Goal: Task Accomplishment & Management: Use online tool/utility

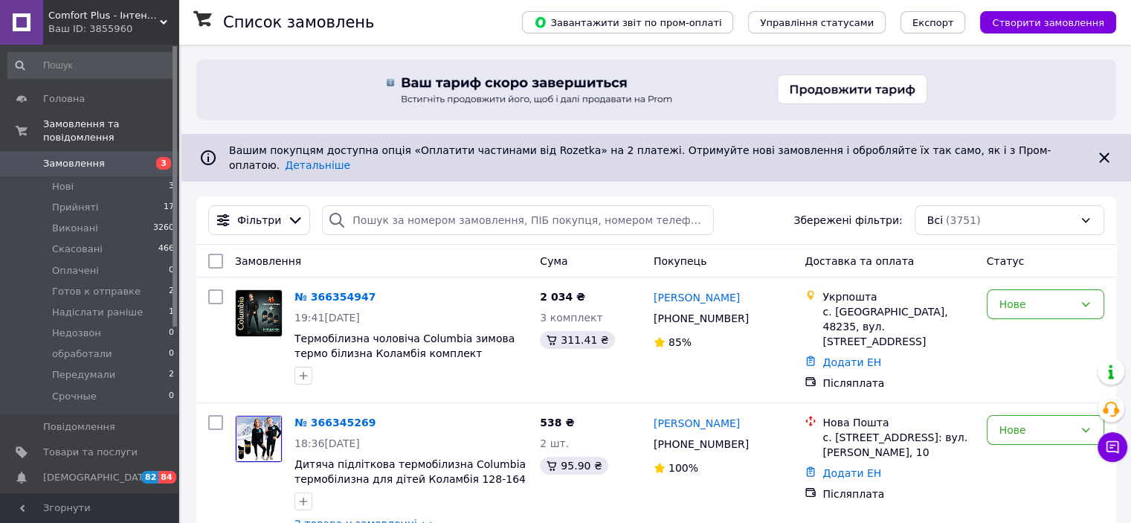
click at [60, 157] on span "Замовлення" at bounding box center [74, 163] width 62 height 13
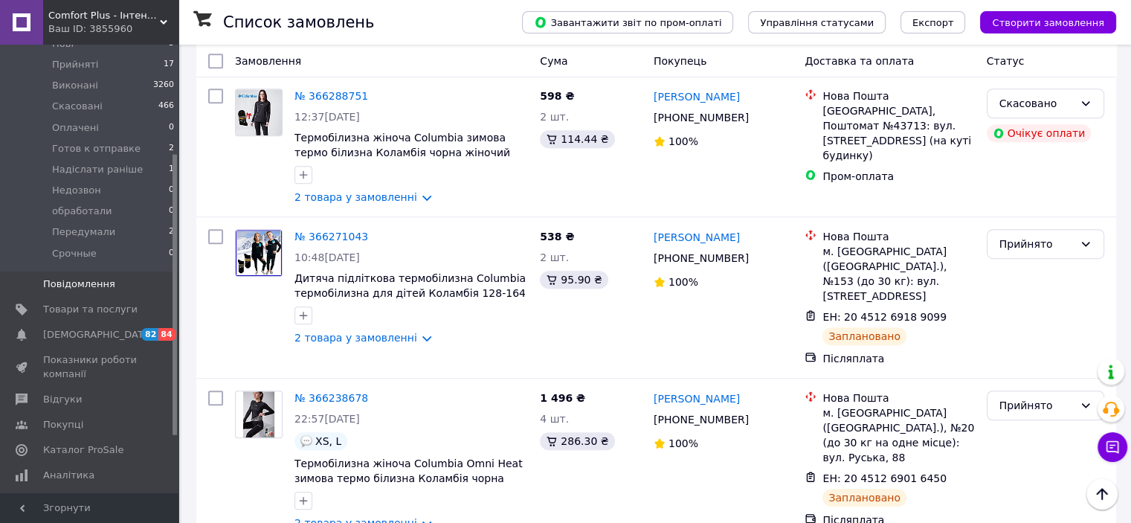
scroll to position [173, 0]
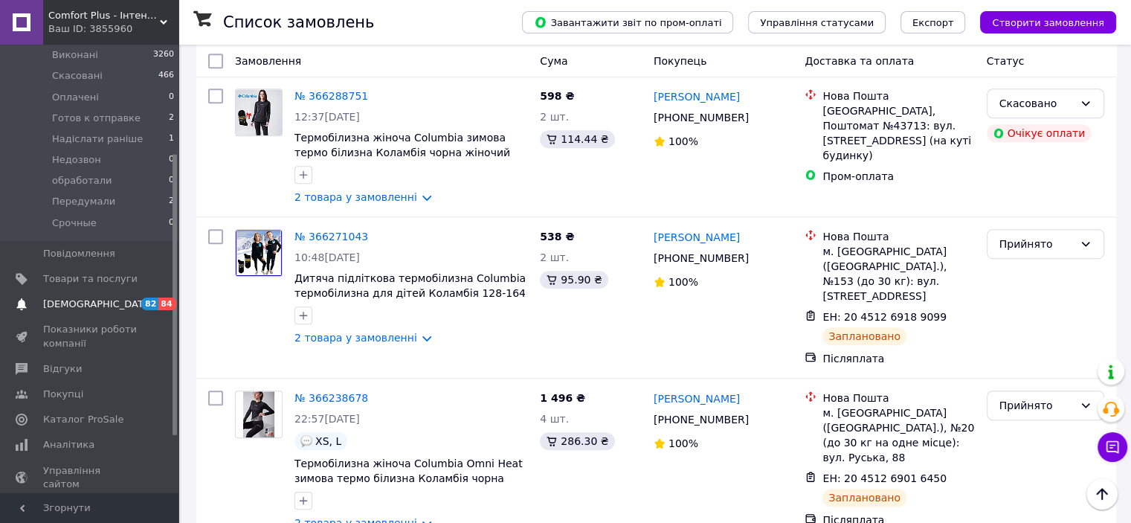
click at [86, 272] on span "Товари та послуги" at bounding box center [90, 278] width 94 height 13
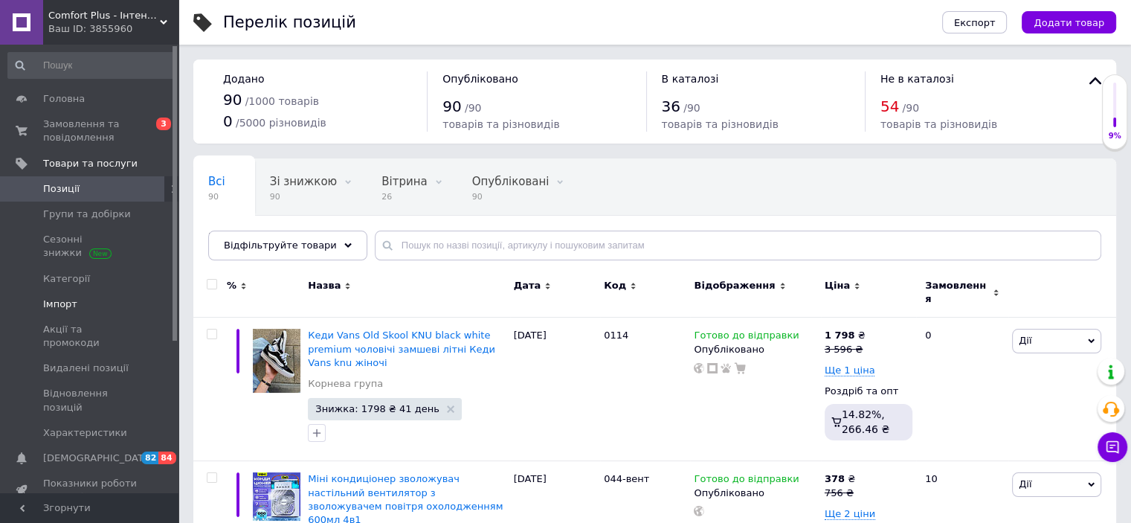
click at [72, 303] on span "Імпорт" at bounding box center [60, 303] width 34 height 13
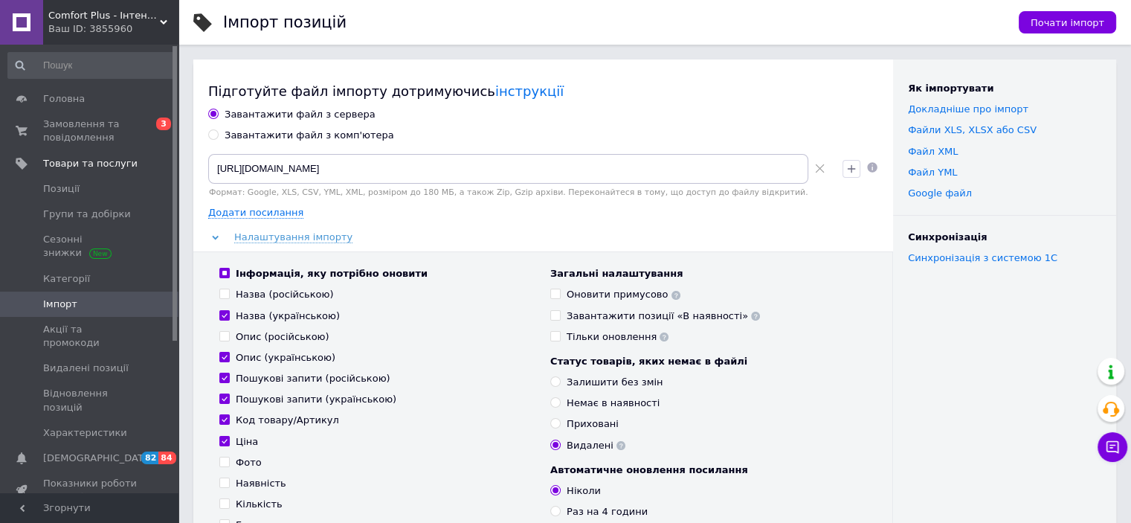
click at [552, 291] on input "Оновити примусово" at bounding box center [555, 294] width 10 height 10
checkbox input "true"
click at [1076, 23] on span "Почати імпорт" at bounding box center [1068, 22] width 74 height 11
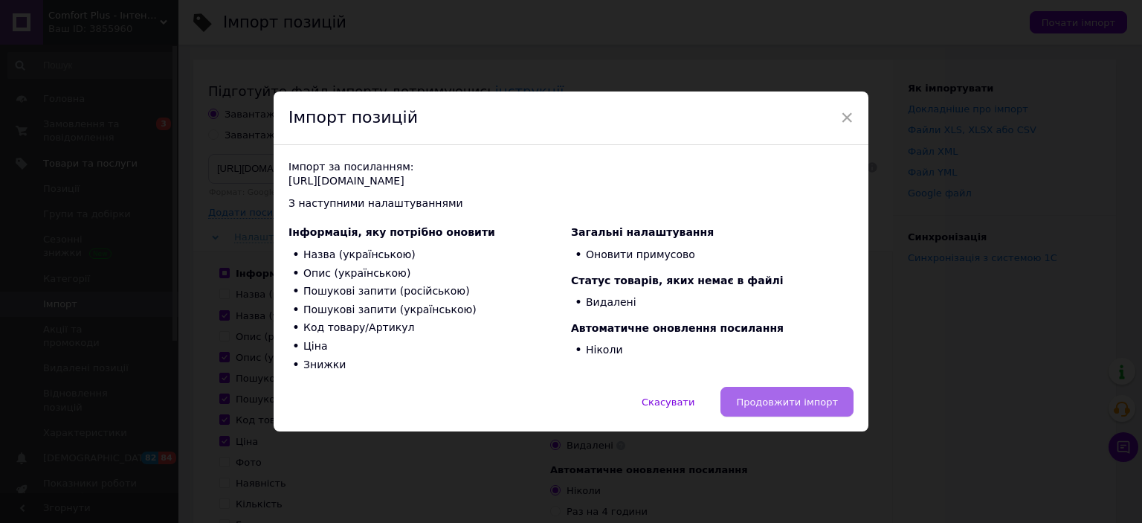
click at [779, 399] on span "Продовжити імпорт" at bounding box center [787, 401] width 102 height 11
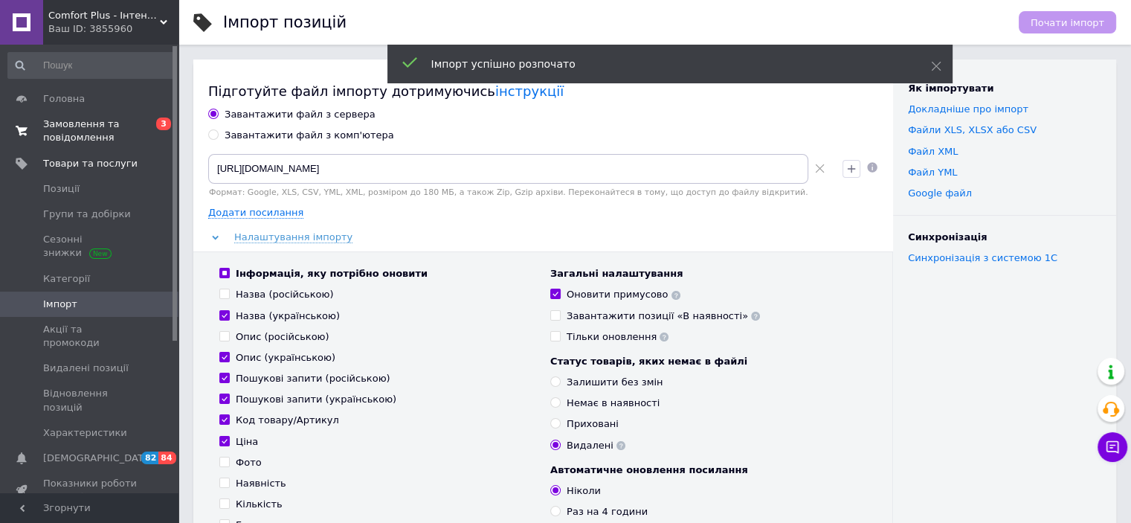
click at [77, 127] on span "Замовлення та повідомлення" at bounding box center [90, 130] width 94 height 27
